Goal: Task Accomplishment & Management: Manage account settings

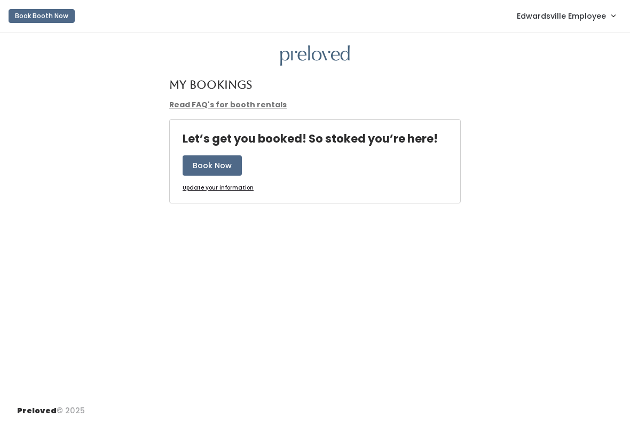
click at [576, 19] on span "Edwardsville Employee" at bounding box center [561, 16] width 89 height 12
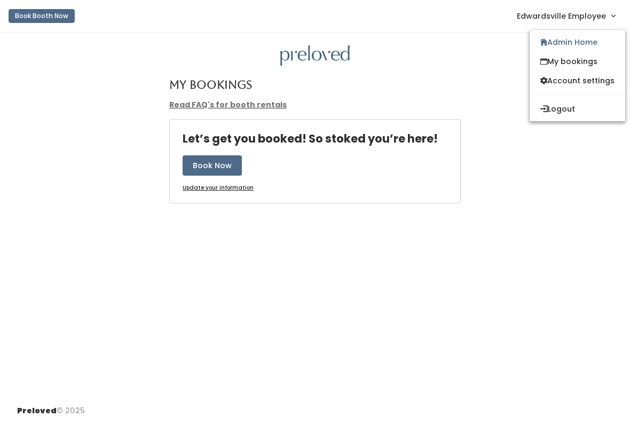
click at [582, 44] on link "Admin Home" at bounding box center [577, 42] width 96 height 19
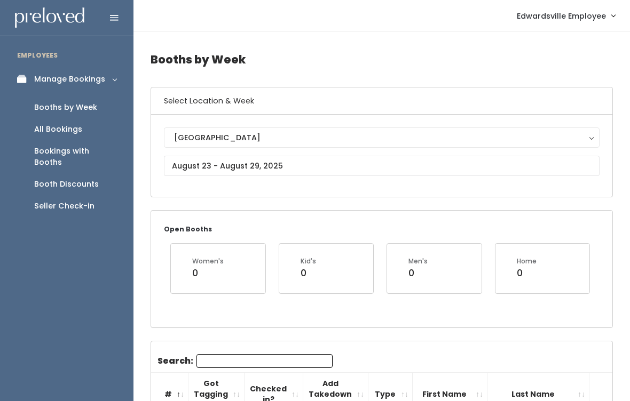
click at [60, 201] on div "Seller Check-in" at bounding box center [64, 206] width 60 height 11
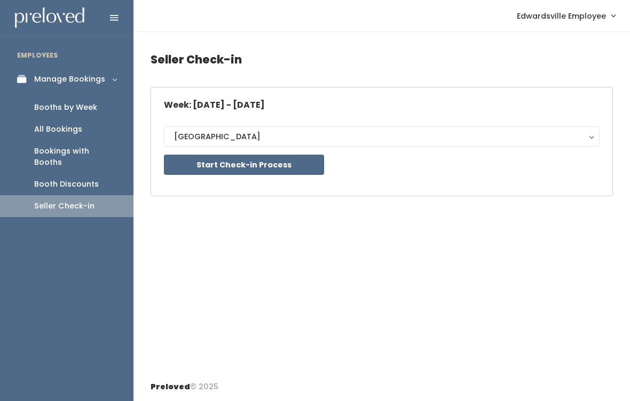
click at [232, 170] on button "Start Check-in Process" at bounding box center [244, 165] width 160 height 20
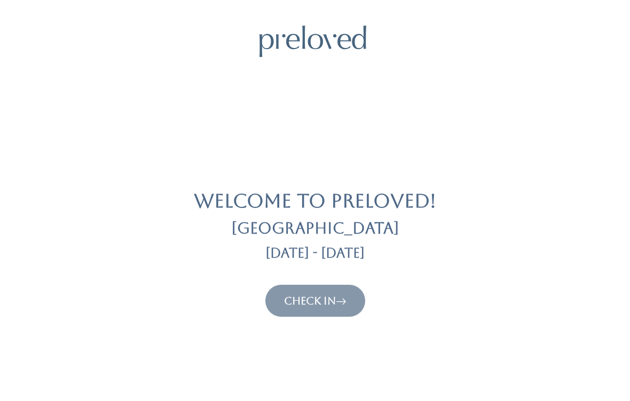
click at [303, 304] on link "Check In" at bounding box center [315, 301] width 62 height 13
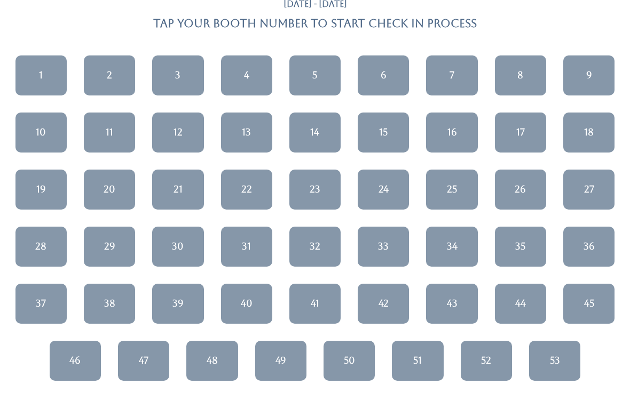
scroll to position [85, 0]
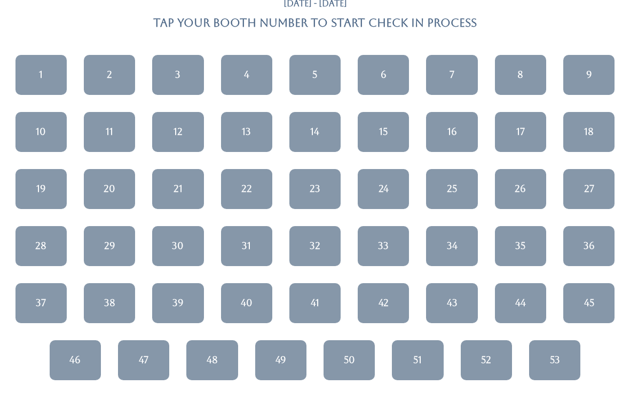
click at [180, 192] on div "21" at bounding box center [177, 189] width 9 height 14
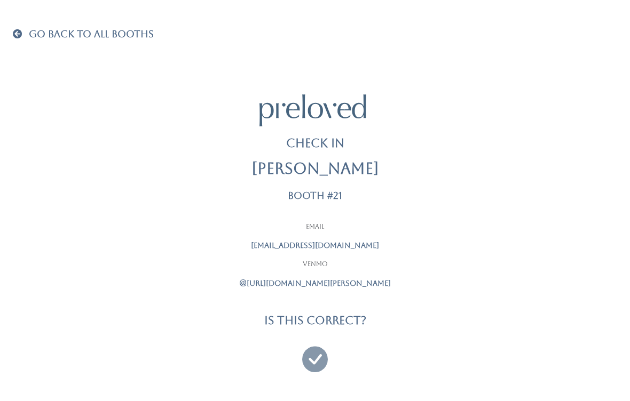
click at [21, 40] on link "Go Back To All Booths" at bounding box center [83, 34] width 141 height 11
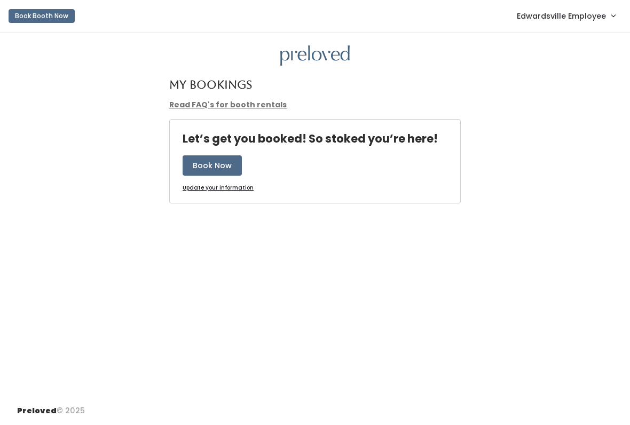
click at [543, 13] on span "Edwardsville Employee" at bounding box center [561, 16] width 89 height 12
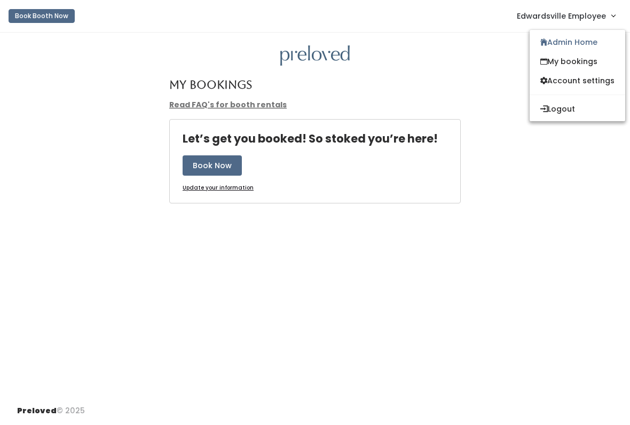
click at [540, 45] on icon at bounding box center [543, 42] width 7 height 8
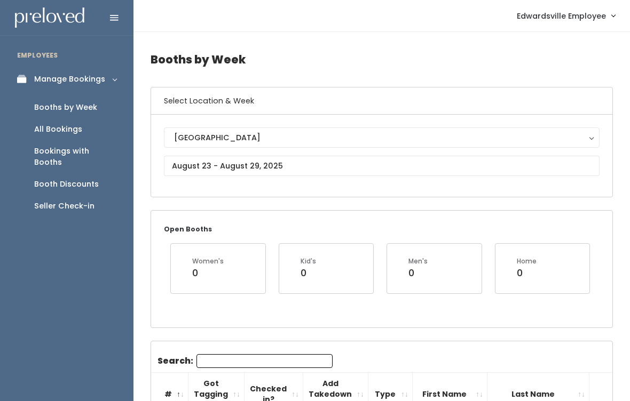
click at [41, 121] on link "All Bookings" at bounding box center [66, 129] width 133 height 22
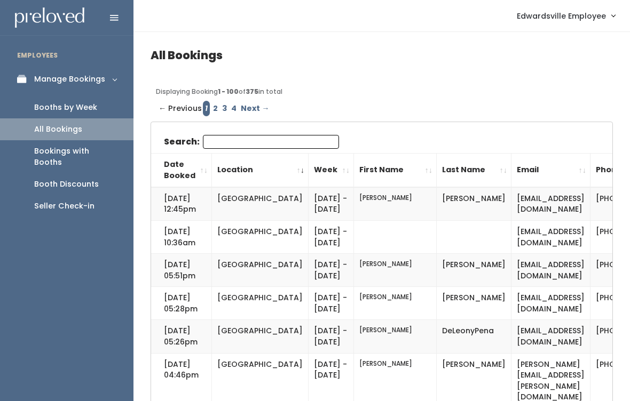
click at [92, 102] on div "Booths by Week" at bounding box center [65, 107] width 63 height 11
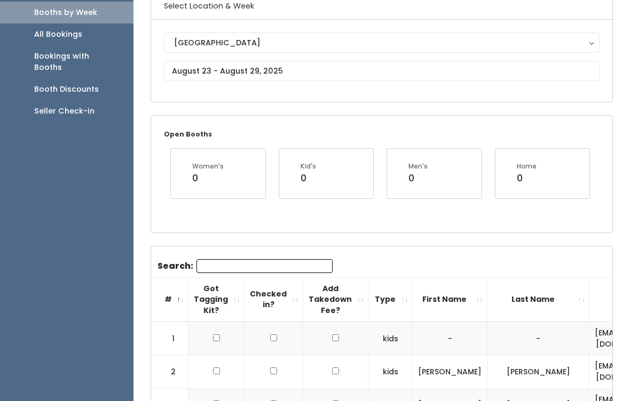
scroll to position [97, 0]
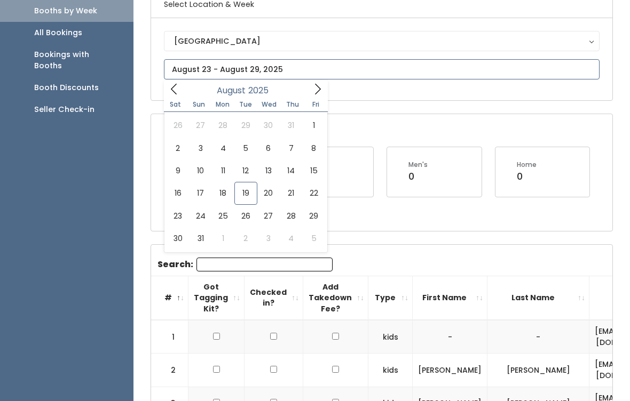
type input "August 23 to August 29"
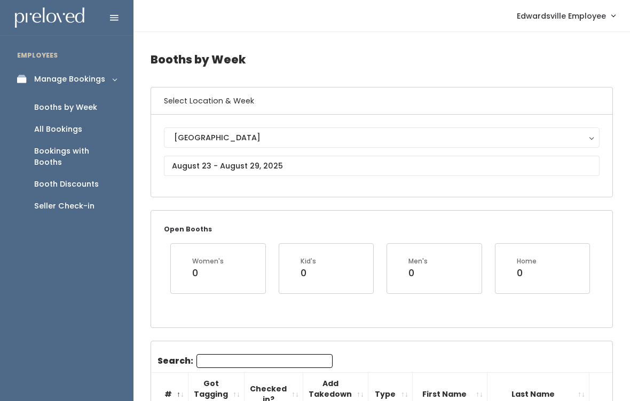
click at [267, 359] on input "Search:" at bounding box center [264, 361] width 136 height 14
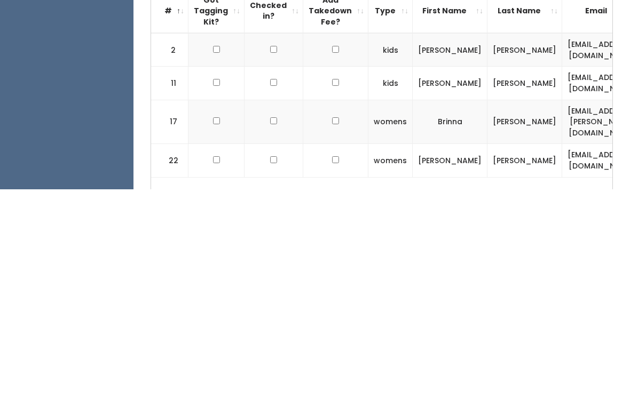
scroll to position [175, 0]
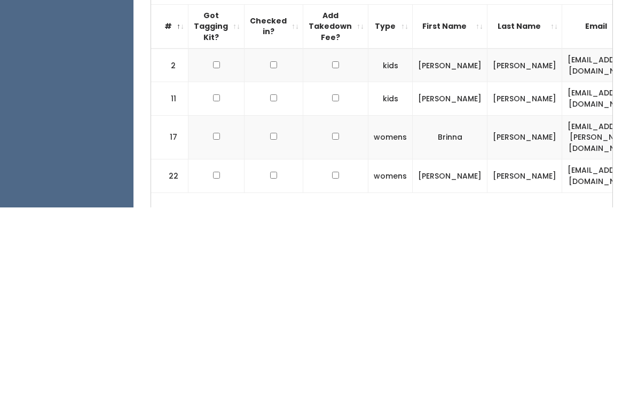
type input "Bri"
click at [219, 255] on input "checkbox" at bounding box center [216, 258] width 7 height 7
checkbox input "true"
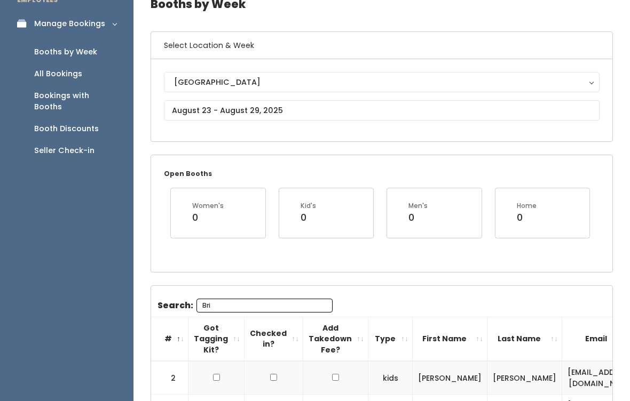
scroll to position [0, 0]
